Goal: Information Seeking & Learning: Learn about a topic

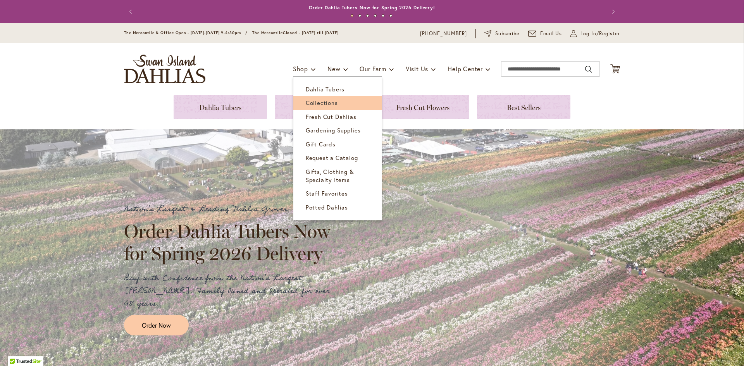
click at [320, 105] on span "Collections" at bounding box center [322, 103] width 32 height 8
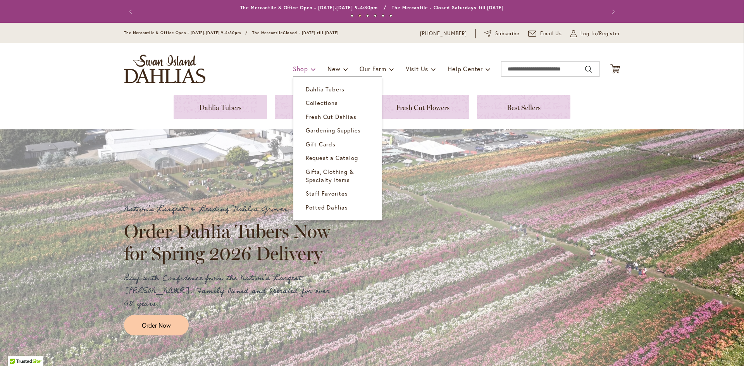
click at [311, 69] on span at bounding box center [313, 69] width 5 height 12
click at [312, 86] on span "Dahlia Tubers" at bounding box center [325, 89] width 39 height 8
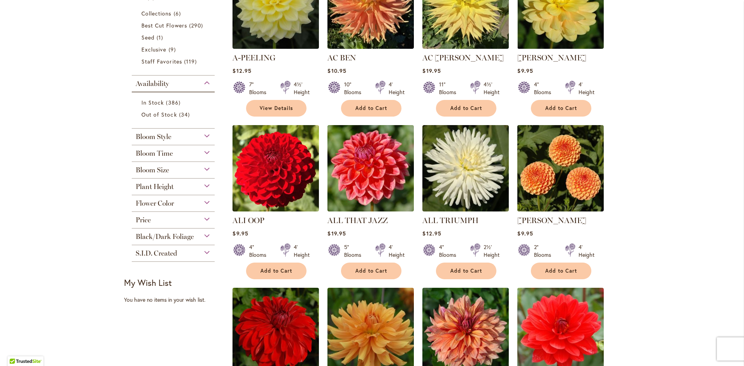
scroll to position [233, 0]
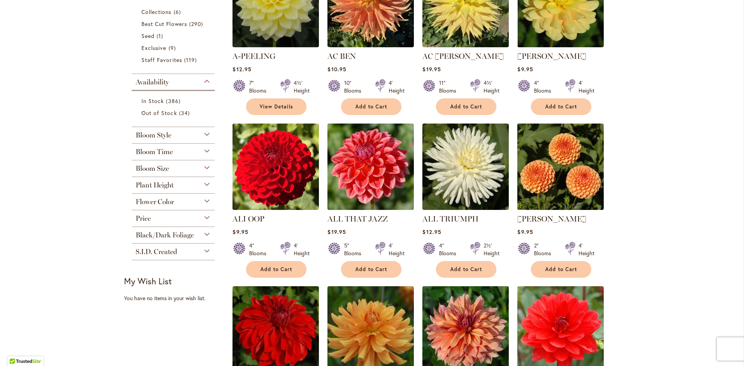
click at [202, 134] on div "Bloom Style" at bounding box center [173, 133] width 83 height 12
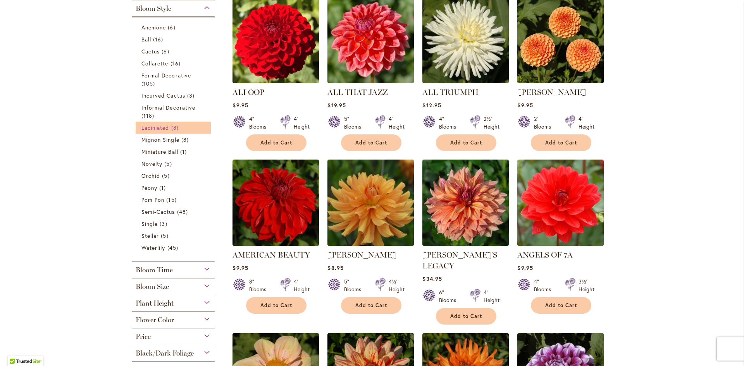
click at [165, 127] on span "Laciniated" at bounding box center [156, 127] width 28 height 7
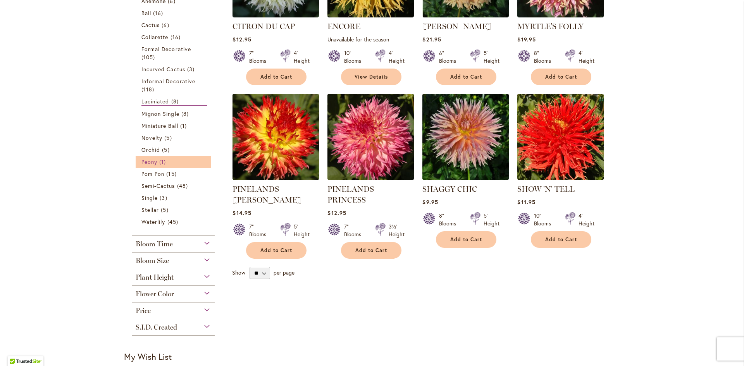
scroll to position [233, 0]
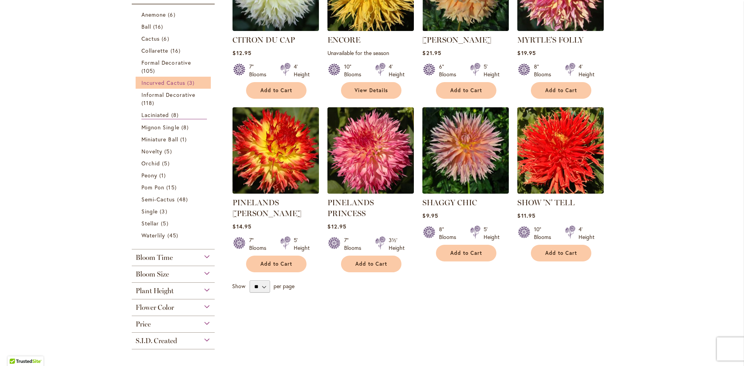
click at [159, 83] on span "Incurved Cactus" at bounding box center [164, 82] width 44 height 7
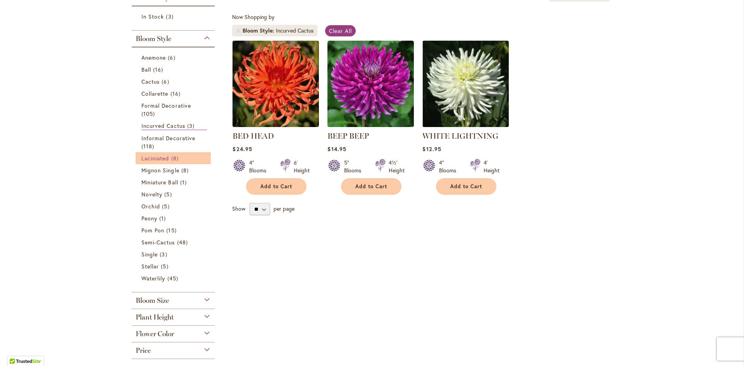
scroll to position [155, 0]
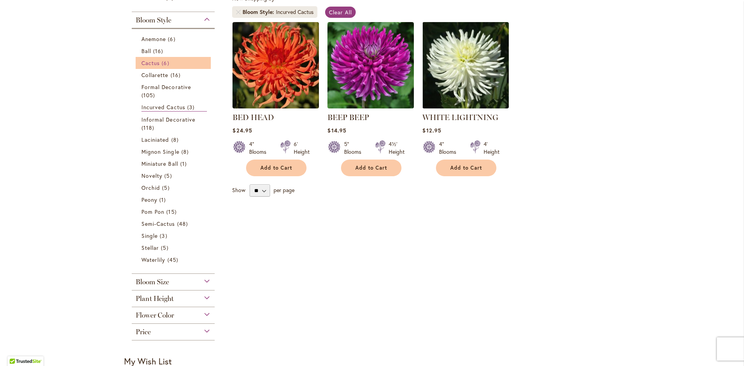
click at [167, 62] on span "6 items" at bounding box center [166, 63] width 9 height 8
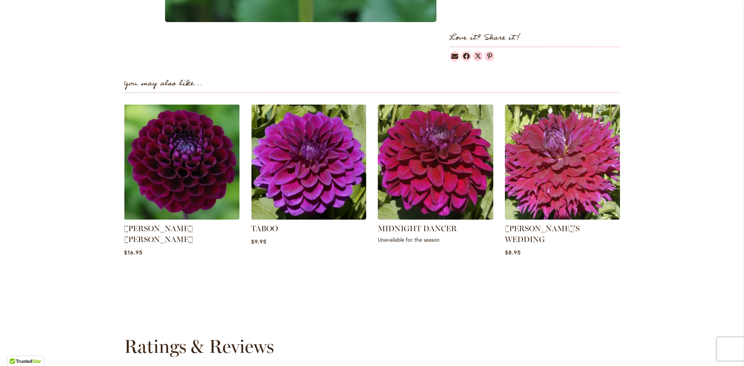
scroll to position [511, 0]
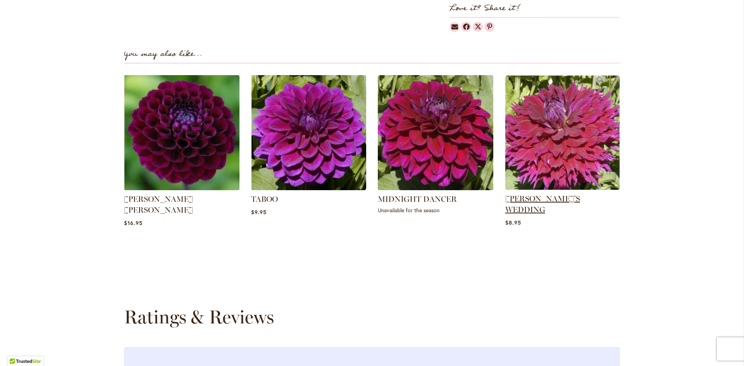
click at [548, 194] on link "[PERSON_NAME]'S WEDDING" at bounding box center [543, 204] width 75 height 20
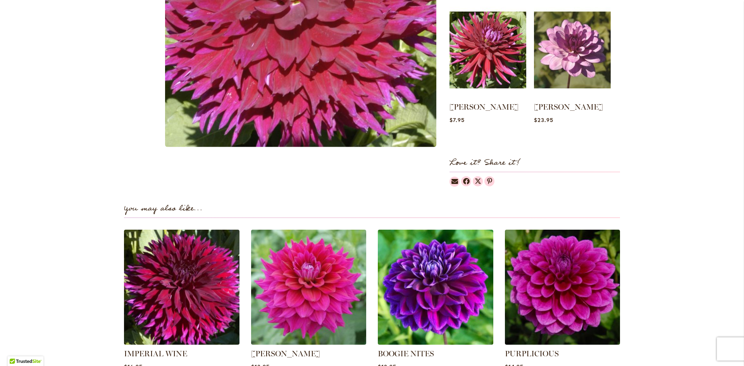
scroll to position [388, 0]
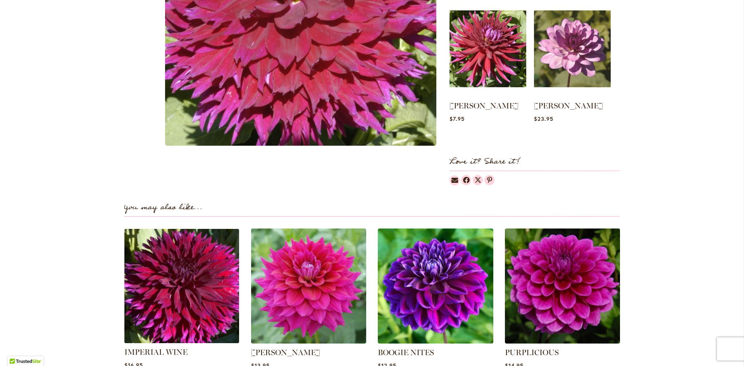
click at [209, 262] on img at bounding box center [182, 286] width 120 height 120
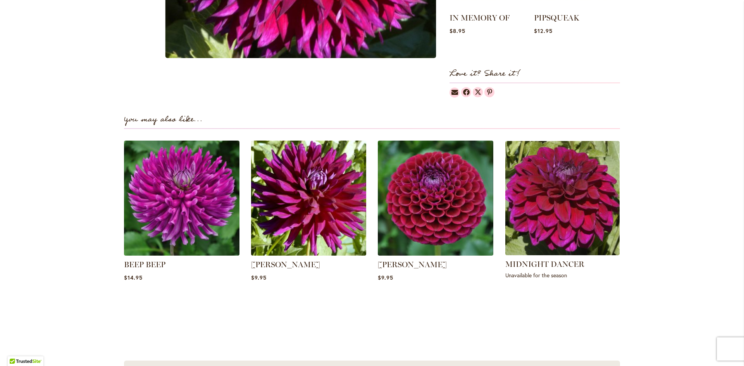
scroll to position [465, 0]
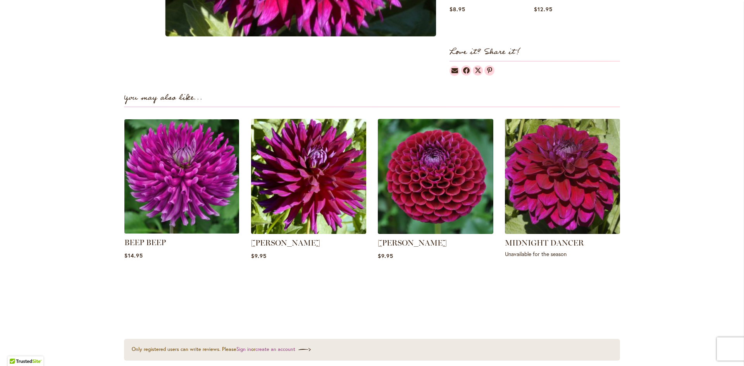
click at [191, 174] on img at bounding box center [182, 176] width 120 height 120
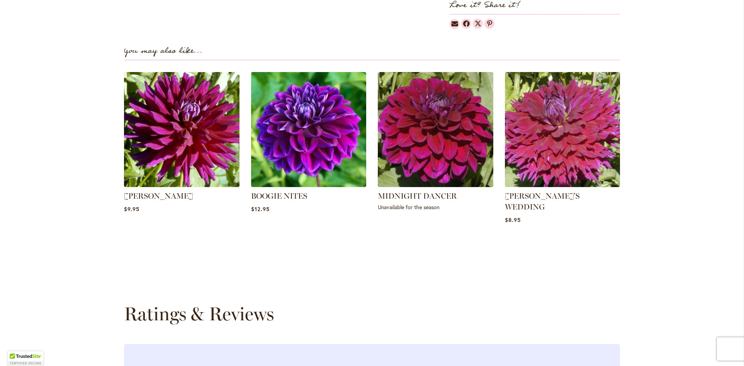
scroll to position [543, 0]
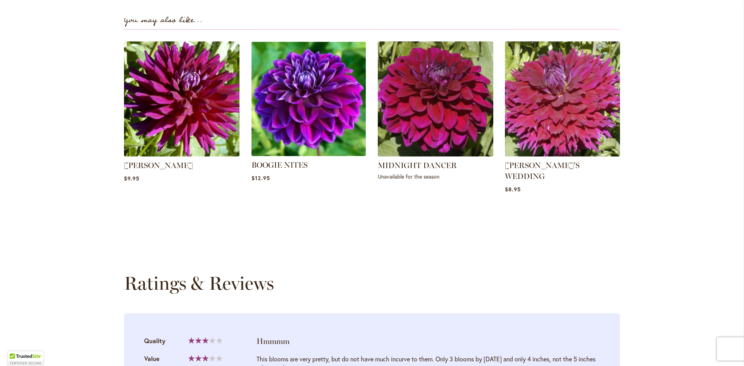
click at [318, 122] on img at bounding box center [309, 99] width 120 height 120
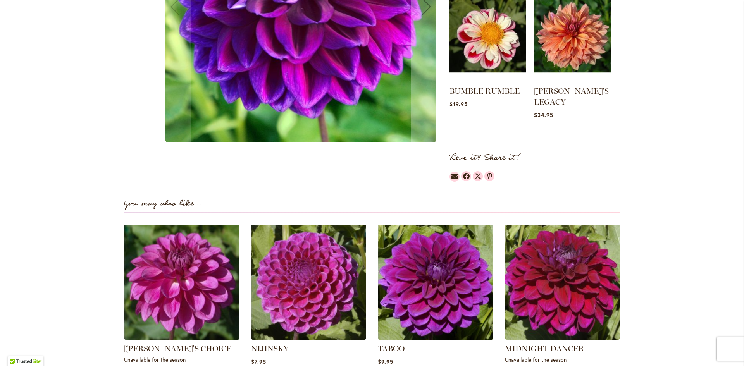
scroll to position [349, 0]
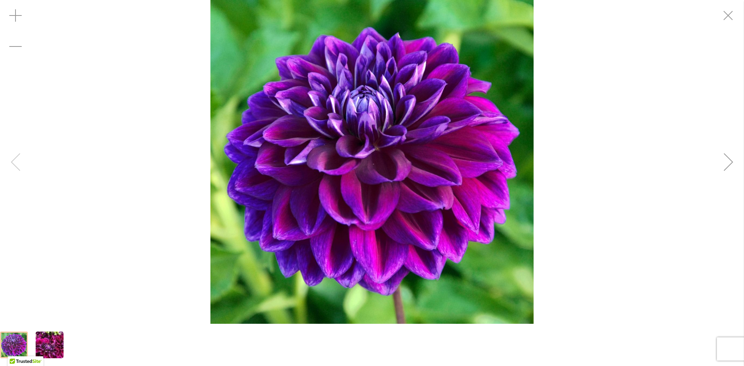
click at [14, 161] on div "BOOGIE NITES" at bounding box center [372, 162] width 744 height 324
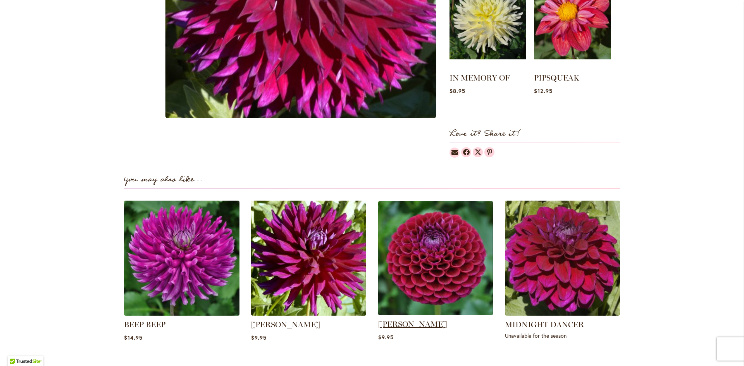
scroll to position [388, 0]
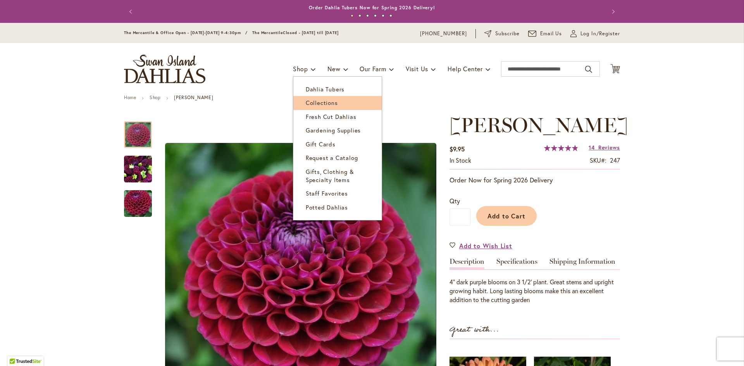
click at [314, 98] on link "Collections" at bounding box center [337, 103] width 88 height 14
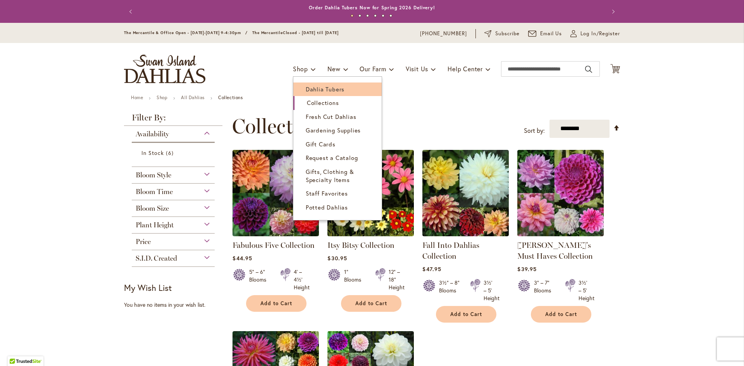
click at [321, 88] on span "Dahlia Tubers" at bounding box center [325, 89] width 39 height 8
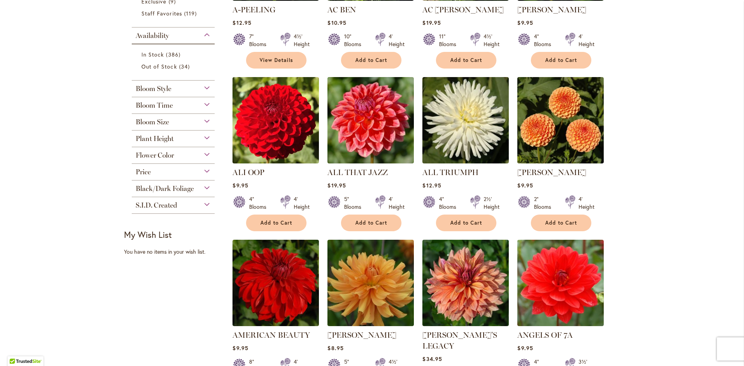
scroll to position [310, 0]
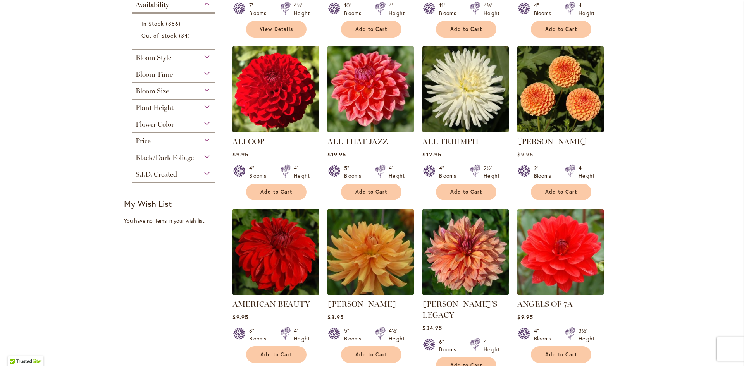
click at [198, 122] on div "Flower Color" at bounding box center [173, 122] width 83 height 12
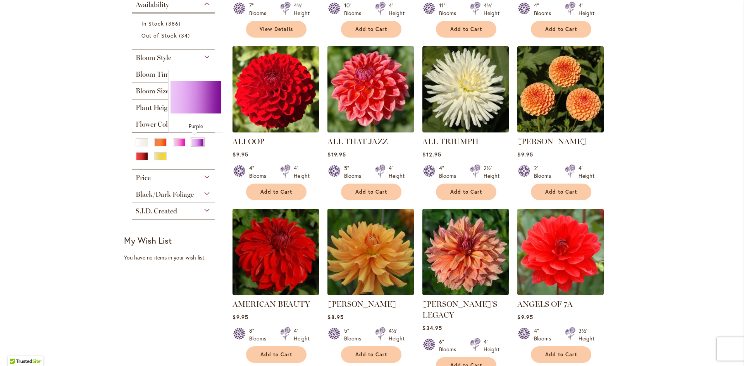
click at [195, 143] on div "Purple" at bounding box center [198, 142] width 12 height 8
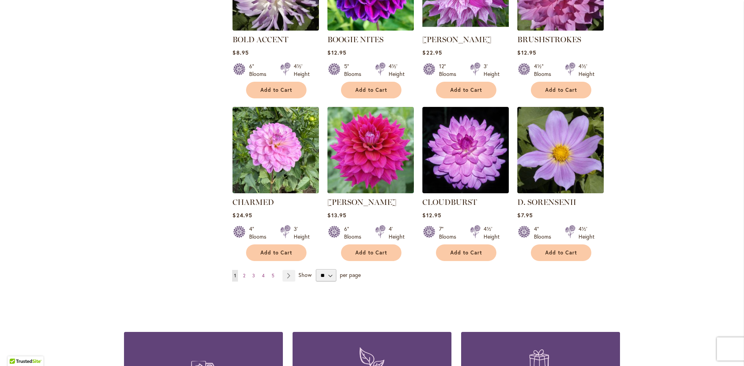
scroll to position [582, 0]
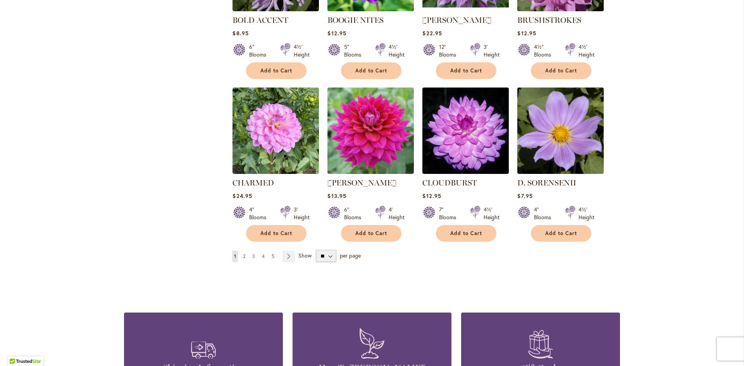
click at [243, 257] on span "2" at bounding box center [244, 257] width 2 height 6
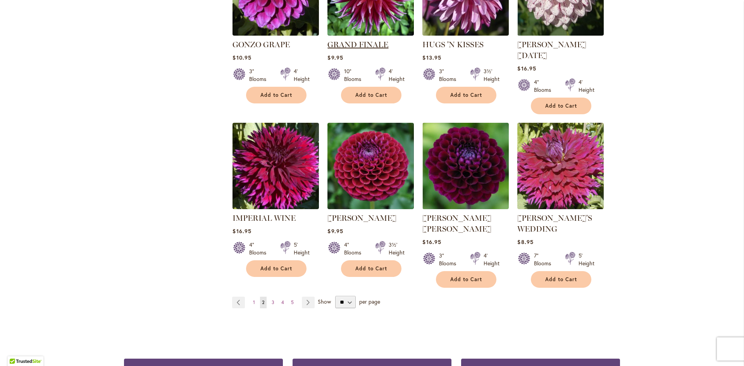
scroll to position [582, 0]
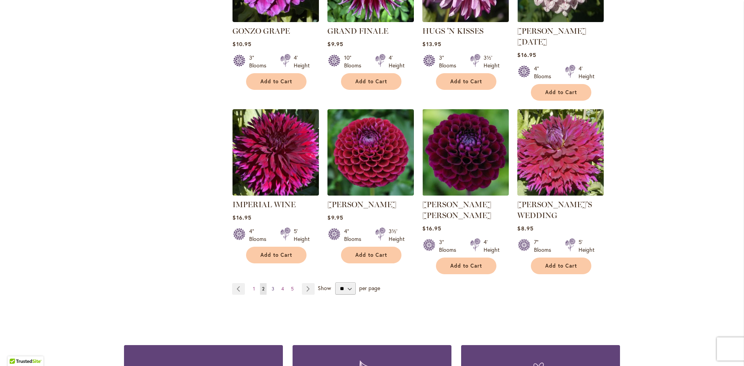
click at [272, 283] on link "Page 3" at bounding box center [273, 289] width 7 height 12
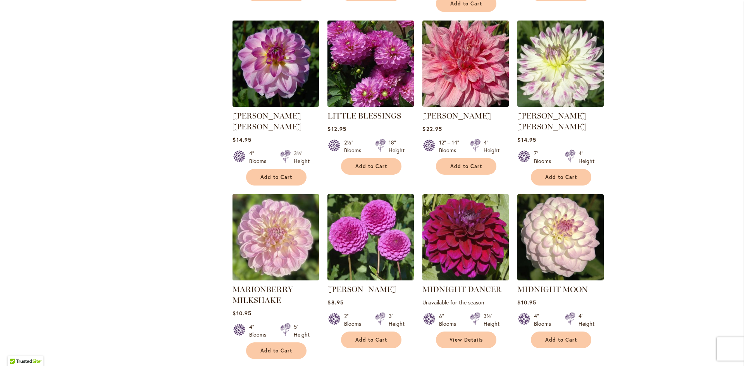
scroll to position [504, 0]
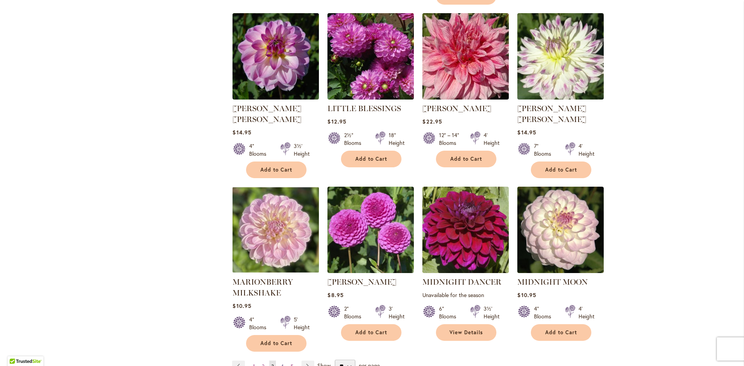
click at [281, 361] on link "Page 4" at bounding box center [282, 367] width 7 height 12
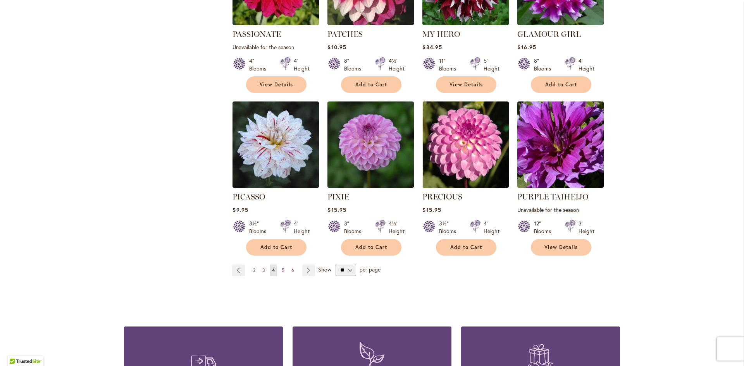
scroll to position [582, 0]
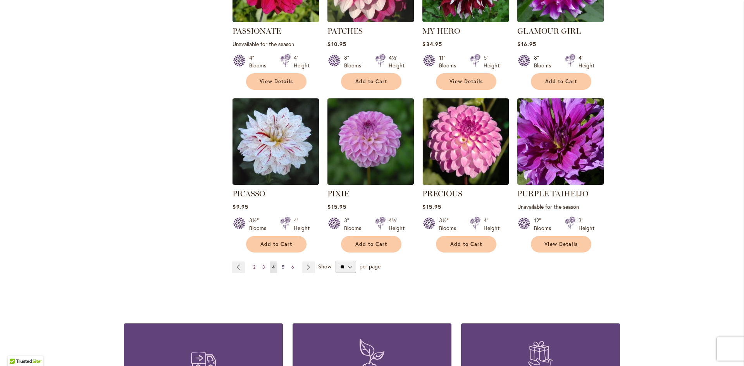
click at [282, 264] on span "5" at bounding box center [283, 267] width 3 height 6
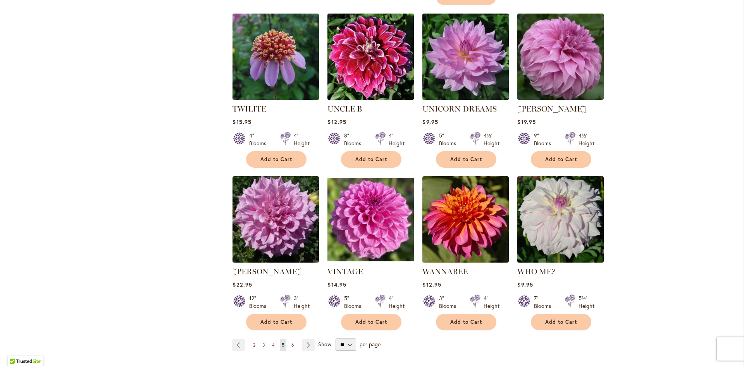
scroll to position [504, 0]
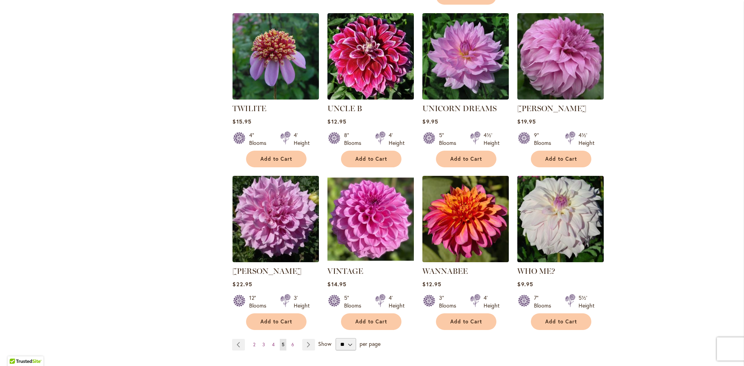
click at [285, 339] on ul "Page Previous Page 2 Page 3 Page 4 You're currently reading page 5 Page 6 Page …" at bounding box center [275, 345] width 86 height 12
click at [292, 342] on span "6" at bounding box center [293, 345] width 3 height 6
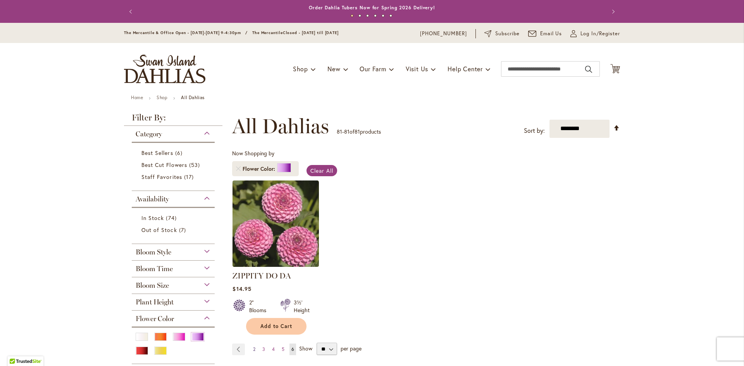
click at [253, 349] on span "2" at bounding box center [254, 350] width 2 height 6
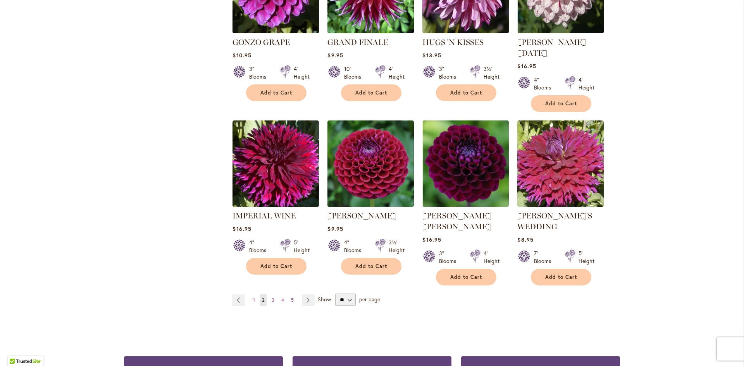
scroll to position [582, 0]
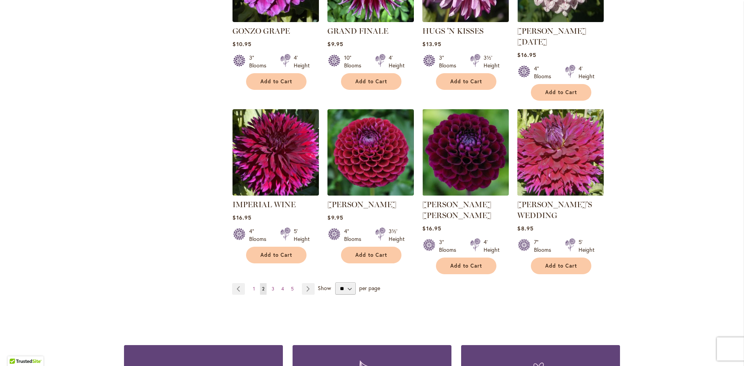
click at [583, 153] on img at bounding box center [561, 152] width 91 height 91
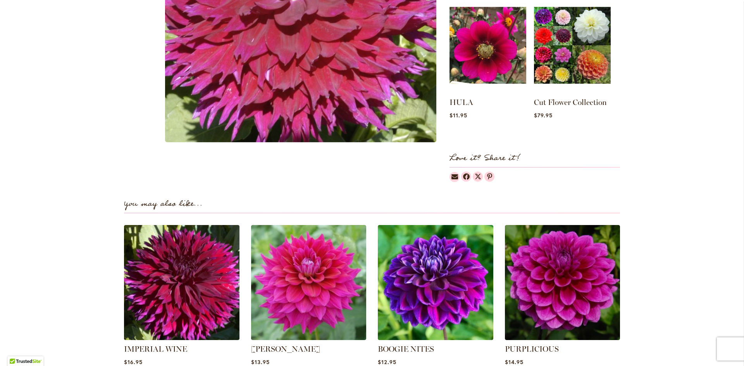
scroll to position [349, 0]
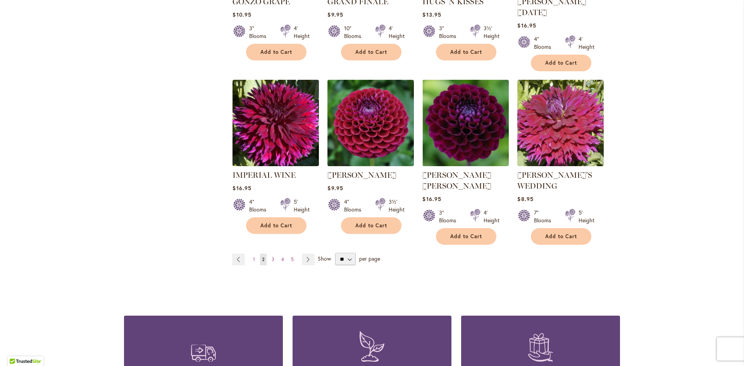
scroll to position [620, 0]
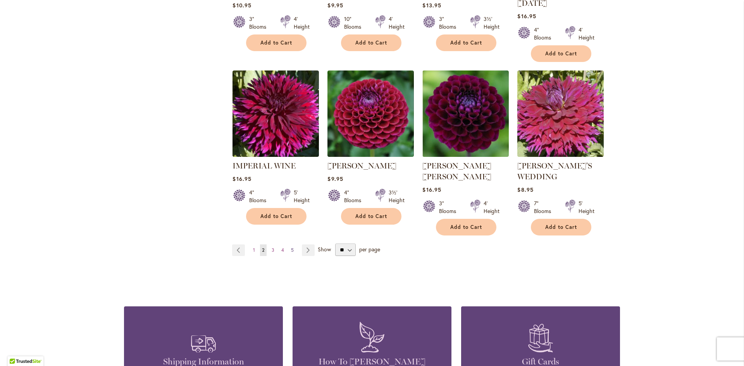
click at [291, 245] on link "Page 5" at bounding box center [292, 251] width 7 height 12
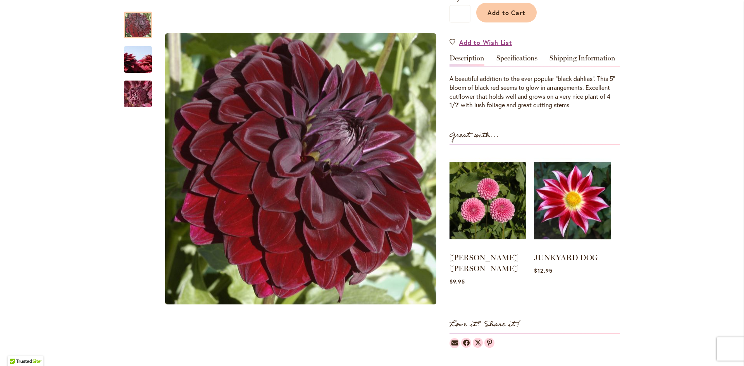
scroll to position [194, 0]
